Goal: Task Accomplishment & Management: Use online tool/utility

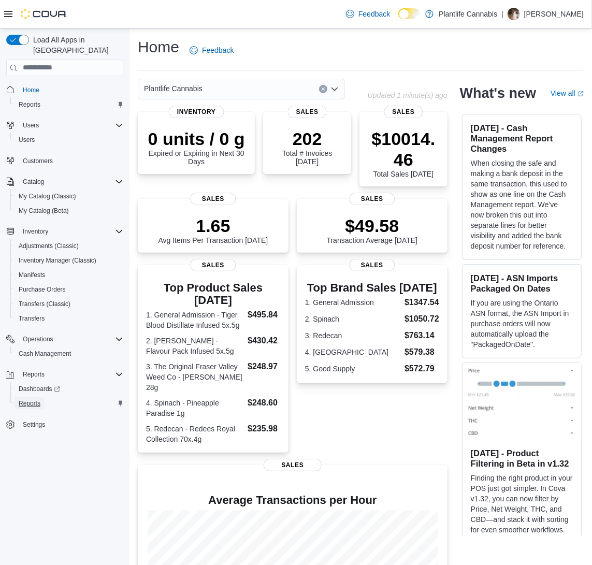
click at [37, 400] on span "Reports" at bounding box center [30, 404] width 22 height 8
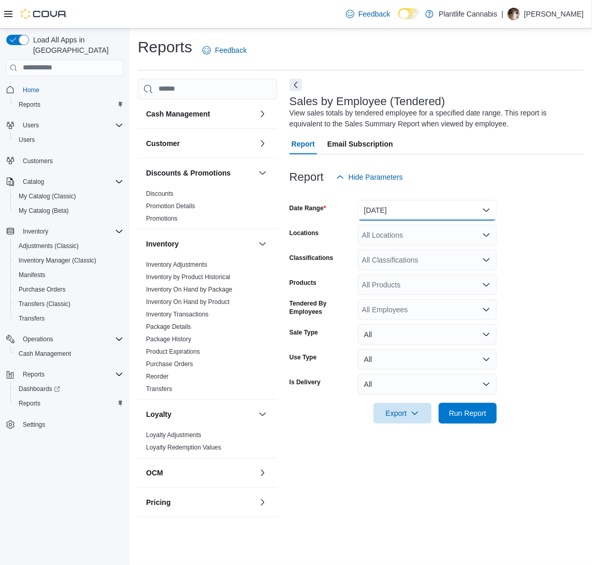
click at [419, 219] on button "[DATE]" at bounding box center [427, 210] width 139 height 21
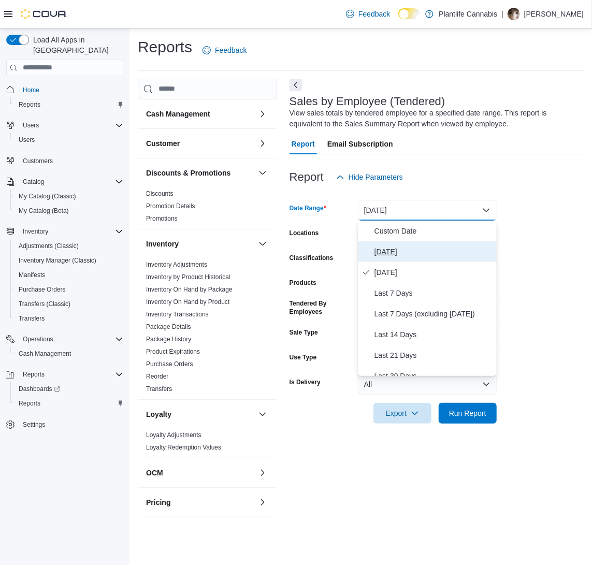
click at [398, 249] on span "[DATE]" at bounding box center [434, 252] width 118 height 12
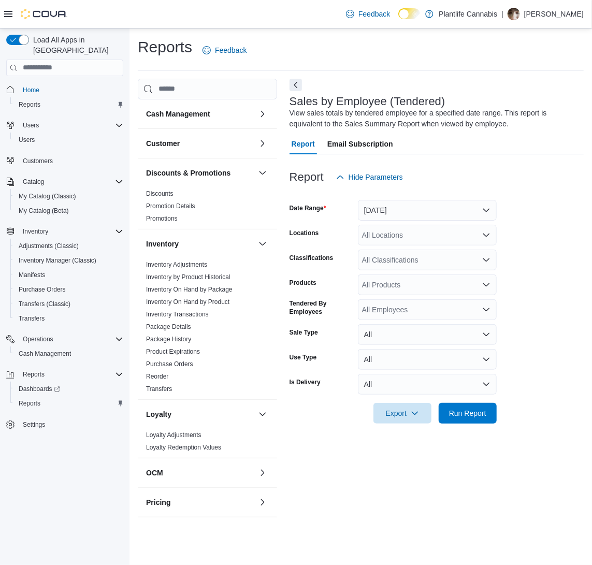
click at [411, 235] on div "All Locations" at bounding box center [427, 235] width 139 height 21
type input "***"
drag, startPoint x: 438, startPoint y: 267, endPoint x: 440, endPoint y: 260, distance: 7.0
click at [438, 267] on div "All Classifications" at bounding box center [427, 260] width 139 height 21
click at [434, 234] on div "***" at bounding box center [427, 235] width 139 height 21
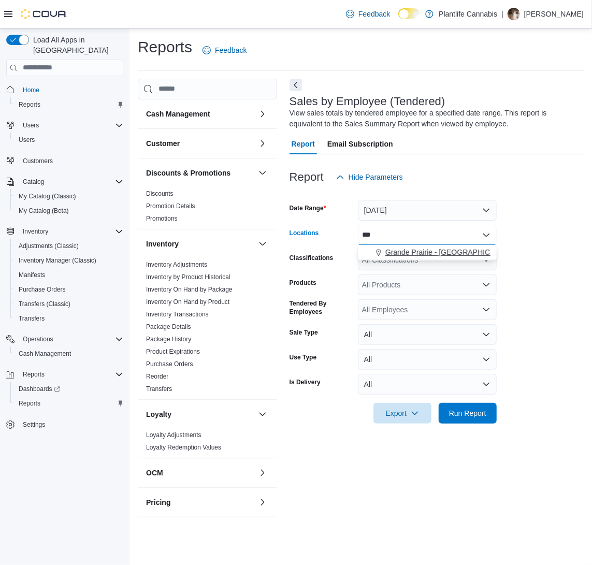
click at [432, 250] on span "Grande Prairie - [GEOGRAPHIC_DATA]" at bounding box center [450, 252] width 129 height 10
click at [471, 417] on span "Run Report" at bounding box center [467, 413] width 37 height 10
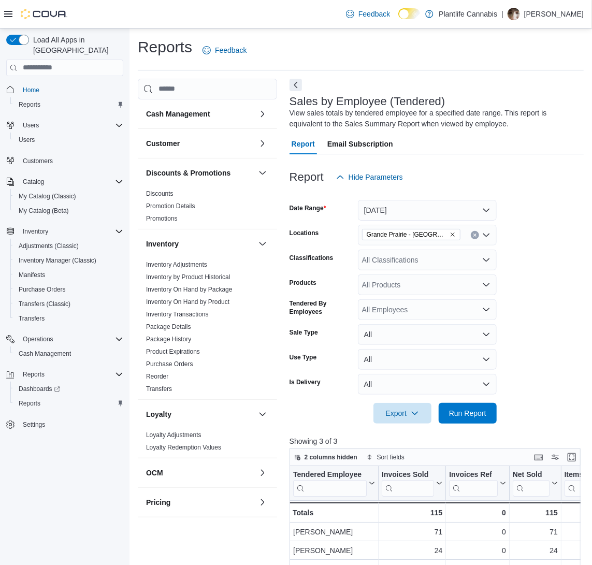
scroll to position [0, 41]
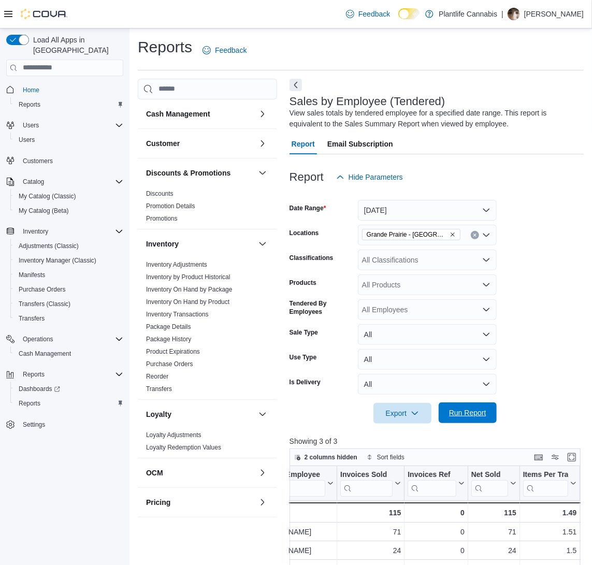
click at [475, 408] on span "Run Report" at bounding box center [468, 413] width 46 height 21
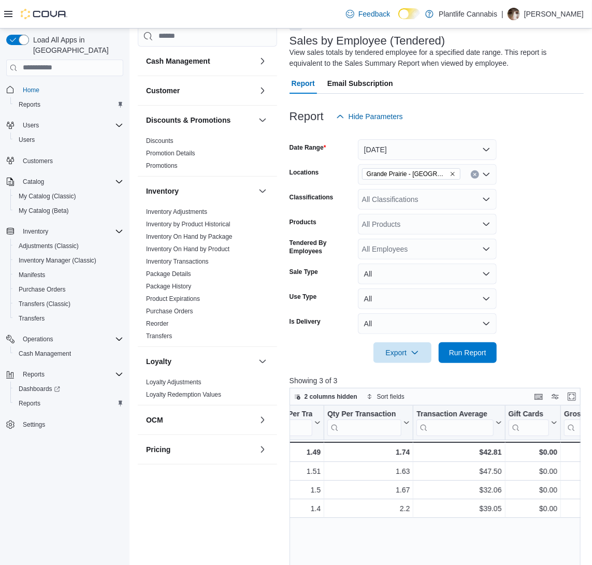
scroll to position [0, 297]
click at [433, 190] on div "All Classifications" at bounding box center [427, 199] width 139 height 21
type input "**"
click at [441, 220] on div "Accessory Group" at bounding box center [427, 216] width 126 height 10
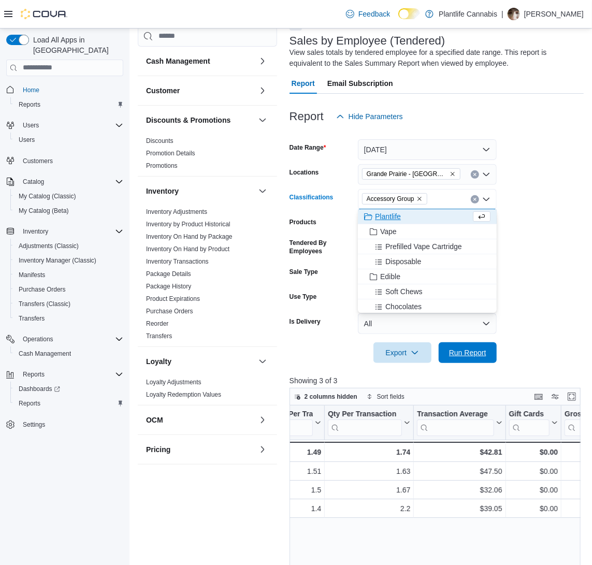
drag, startPoint x: 466, startPoint y: 344, endPoint x: 479, endPoint y: 370, distance: 30.1
click at [465, 344] on span "Run Report" at bounding box center [468, 353] width 46 height 21
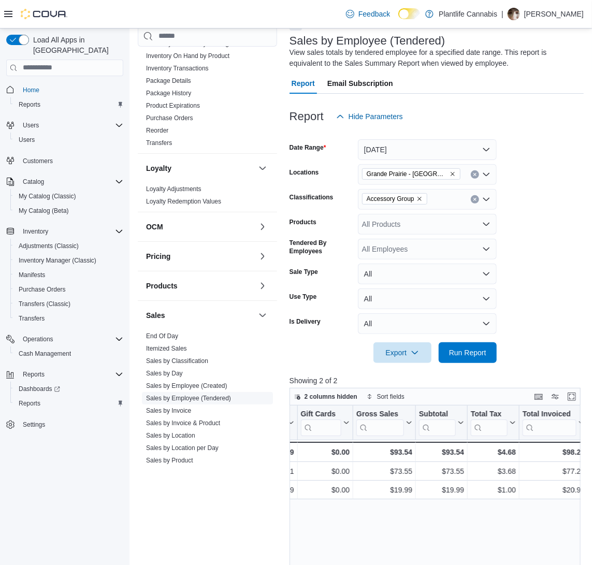
scroll to position [195, 0]
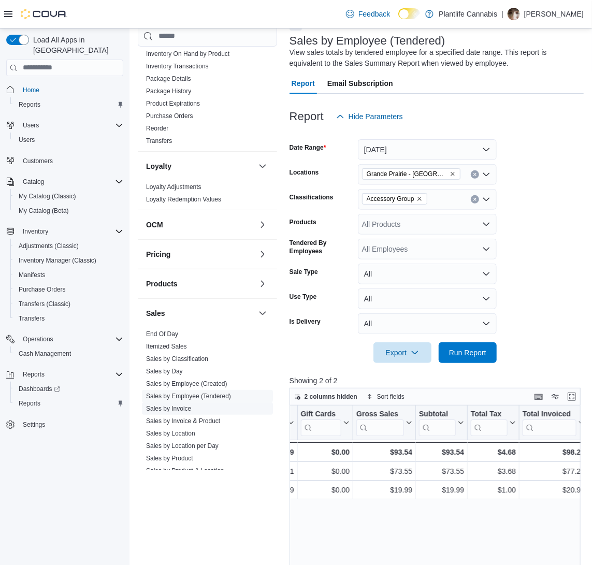
click at [162, 406] on link "Sales by Invoice" at bounding box center [168, 408] width 45 height 7
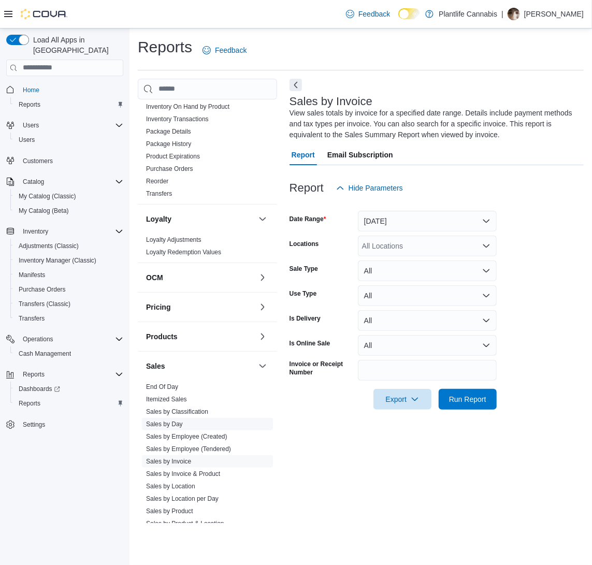
scroll to position [216, 0]
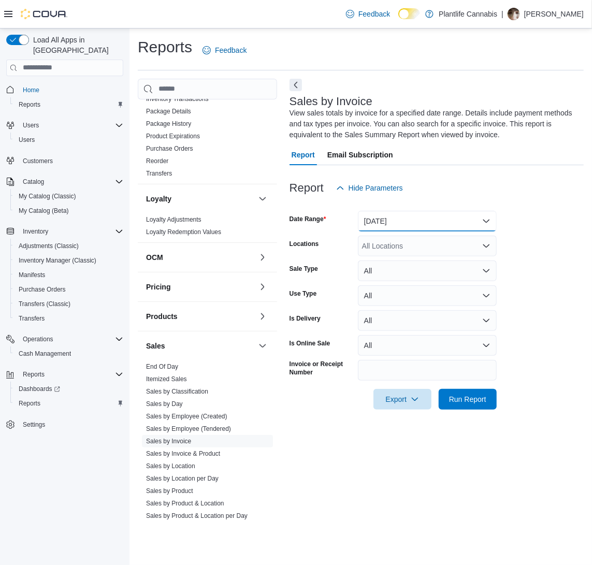
click at [403, 231] on button "[DATE]" at bounding box center [427, 221] width 139 height 21
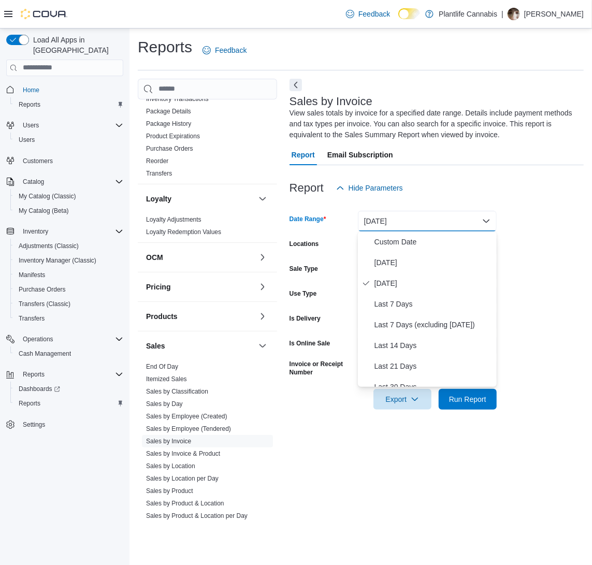
drag, startPoint x: 391, startPoint y: 276, endPoint x: 401, endPoint y: 265, distance: 14.3
click at [391, 276] on button "[DATE]" at bounding box center [427, 283] width 139 height 21
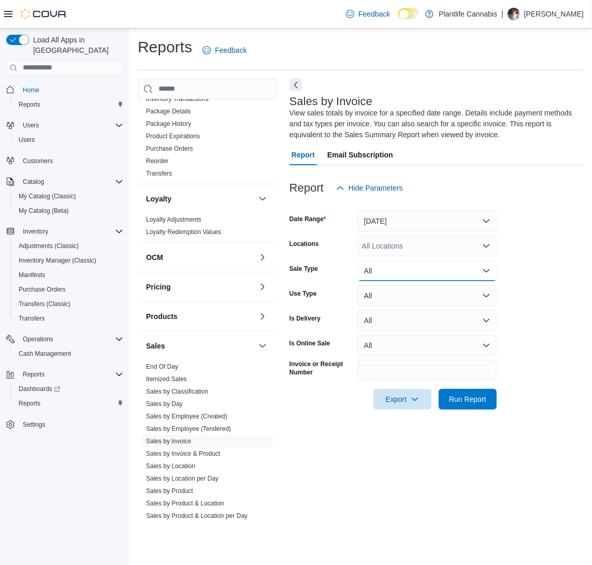
click at [401, 265] on button "All" at bounding box center [427, 271] width 139 height 21
click at [422, 229] on button "[DATE]" at bounding box center [427, 221] width 139 height 21
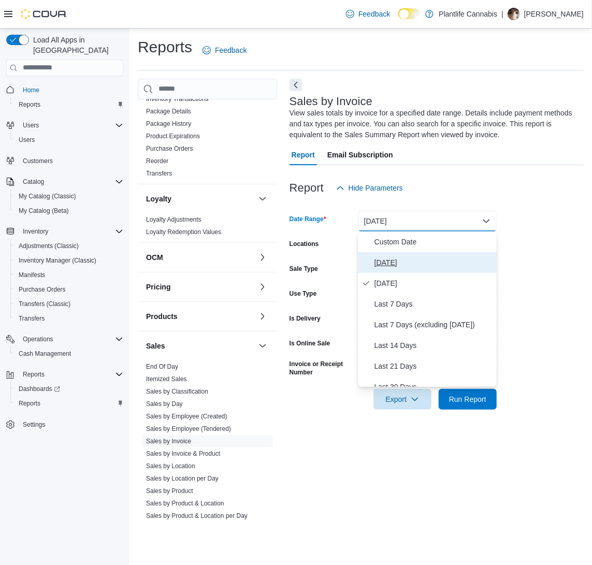
click at [409, 252] on button "[DATE]" at bounding box center [427, 262] width 139 height 21
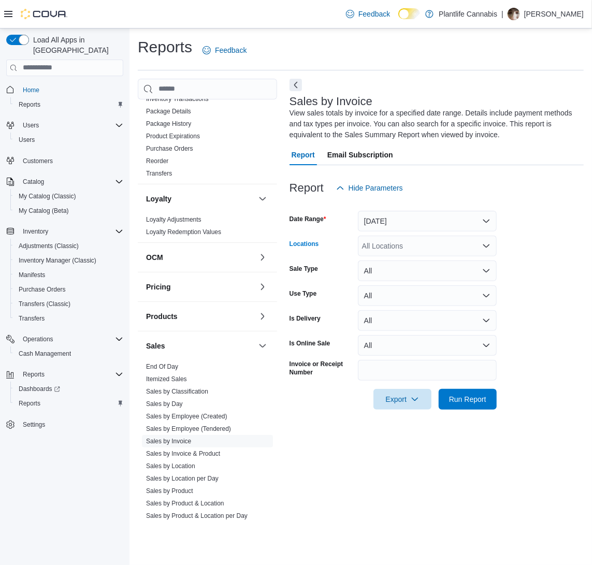
click at [414, 247] on div "All Locations" at bounding box center [427, 246] width 139 height 21
type input "******"
click at [421, 264] on span "Grande Prairie - [GEOGRAPHIC_DATA]" at bounding box center [450, 263] width 129 height 10
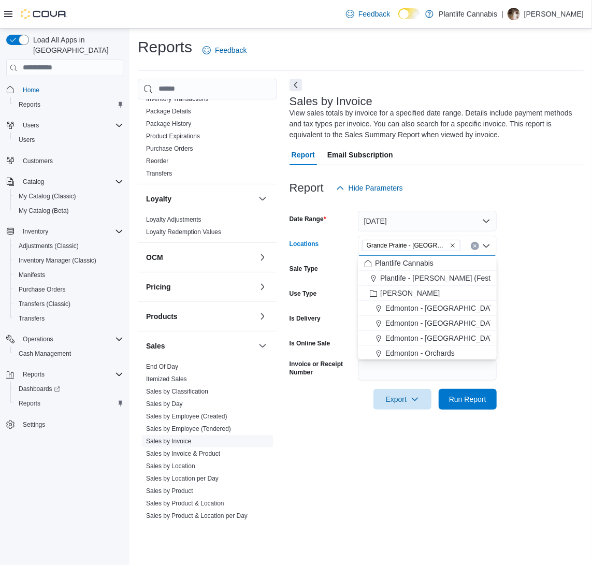
click at [190, 438] on link "Sales by Invoice" at bounding box center [168, 441] width 45 height 7
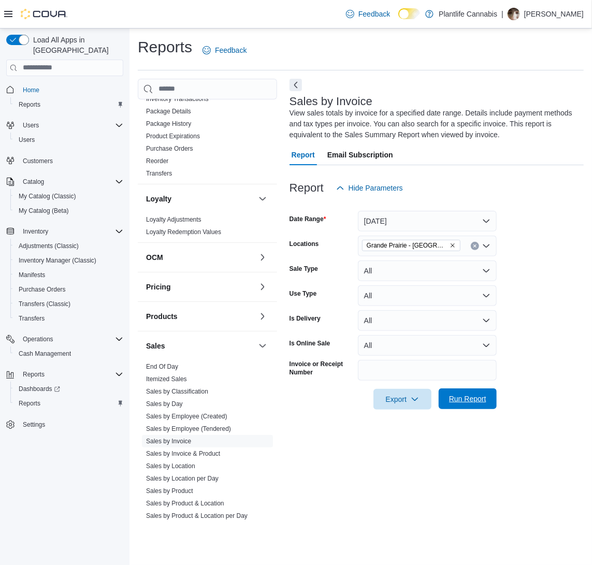
drag, startPoint x: 438, startPoint y: 399, endPoint x: 449, endPoint y: 399, distance: 10.9
click at [439, 399] on button "Run Report" at bounding box center [468, 399] width 58 height 21
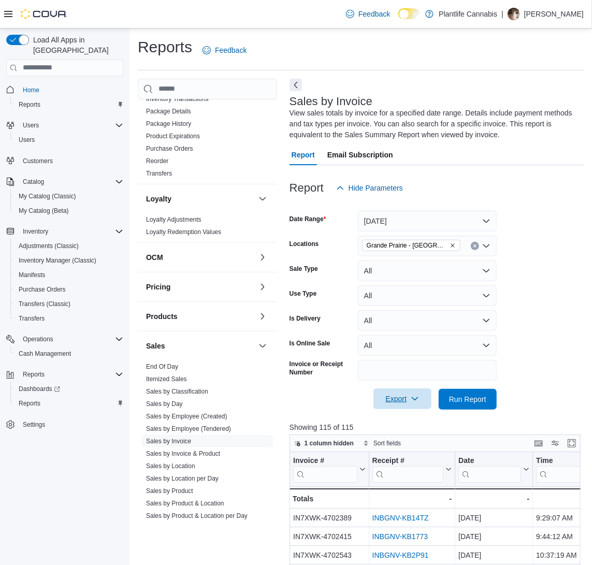
drag, startPoint x: 411, startPoint y: 389, endPoint x: 412, endPoint y: 400, distance: 11.4
click at [411, 389] on div "Export" at bounding box center [405, 399] width 63 height 21
click at [404, 403] on span "Export" at bounding box center [403, 399] width 46 height 21
click at [414, 424] on button "Export to Excel" at bounding box center [403, 419] width 59 height 21
